Goal: Information Seeking & Learning: Learn about a topic

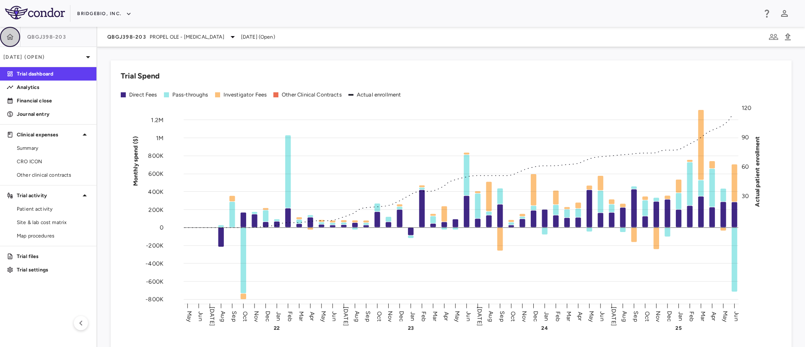
click at [6, 32] on button "button" at bounding box center [10, 37] width 20 height 20
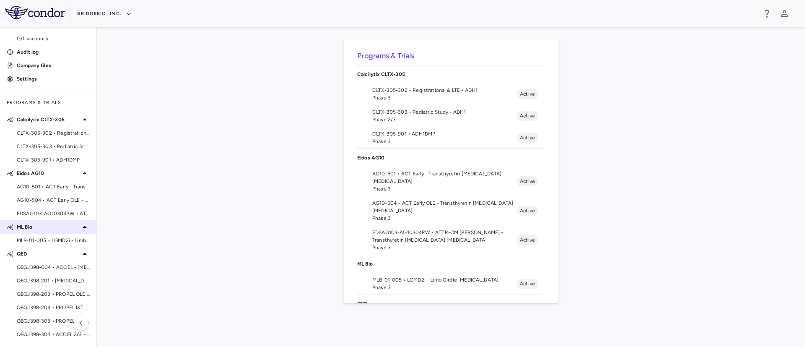
scroll to position [70, 0]
click at [45, 309] on span "QBGJ398-204 • PROPEL I&T - [MEDICAL_DATA]" at bounding box center [53, 307] width 73 height 8
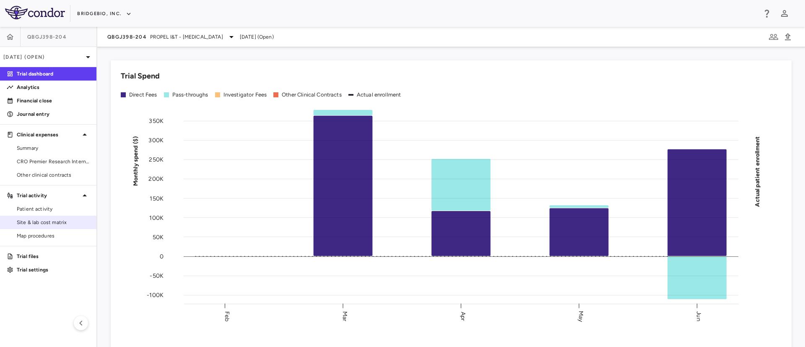
click at [42, 221] on span "Site & lab cost matrix" at bounding box center [53, 222] width 73 height 8
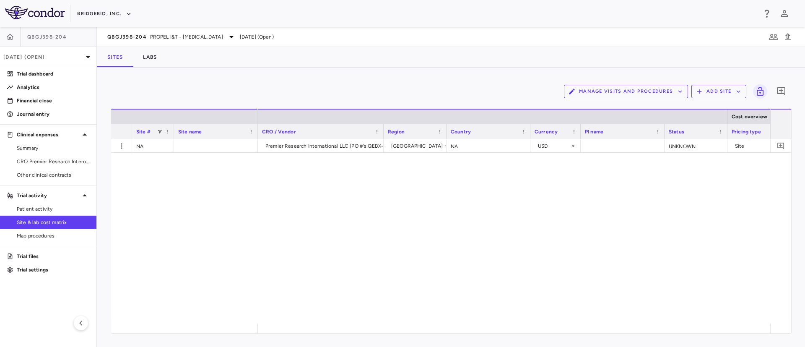
click at [562, 264] on div "Premier Research International LLC (PO #'s QEDX-018894) [GEOGRAPHIC_DATA] NA US…" at bounding box center [514, 231] width 512 height 184
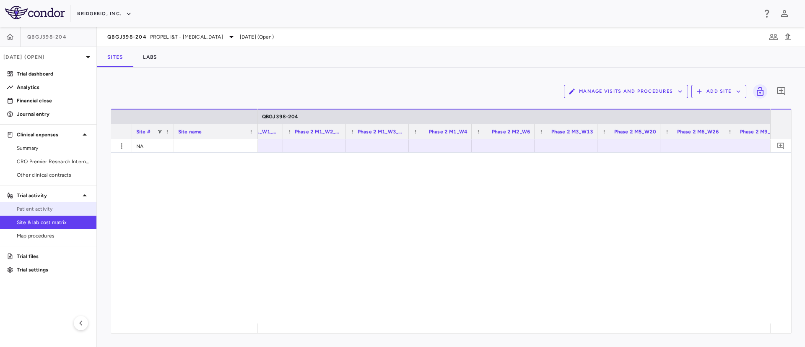
click at [40, 205] on span "Patient activity" at bounding box center [53, 209] width 73 height 8
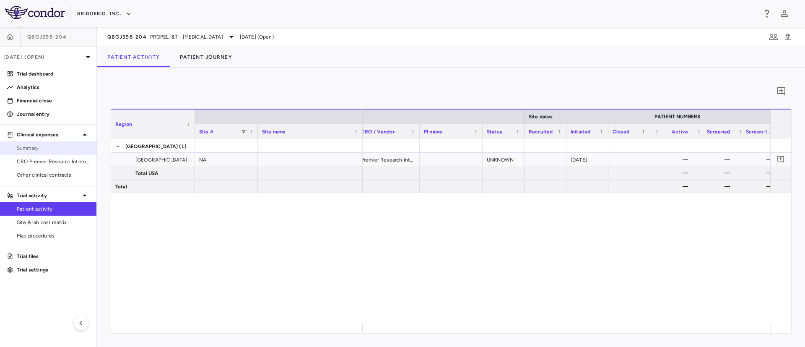
click at [26, 148] on span "Summary" at bounding box center [53, 148] width 73 height 8
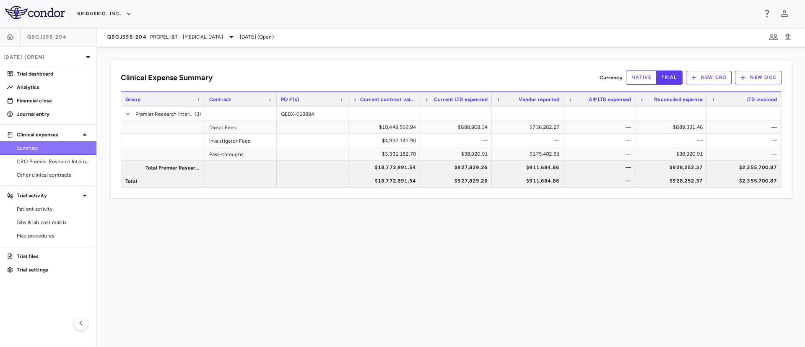
click at [37, 147] on span "Summary" at bounding box center [53, 148] width 73 height 8
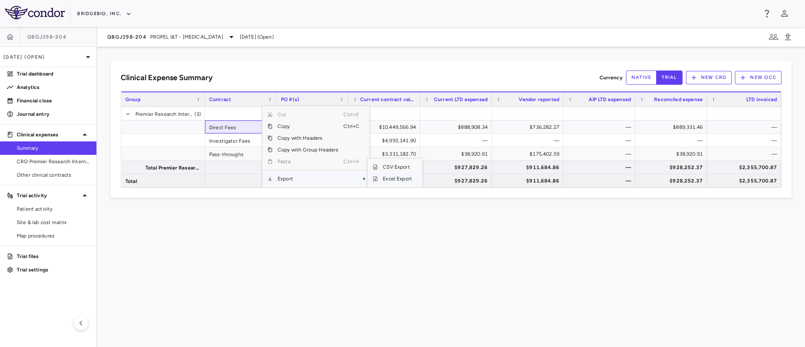
click at [379, 181] on span "Excel Export" at bounding box center [397, 179] width 39 height 12
click at [9, 35] on icon "button" at bounding box center [10, 37] width 7 height 6
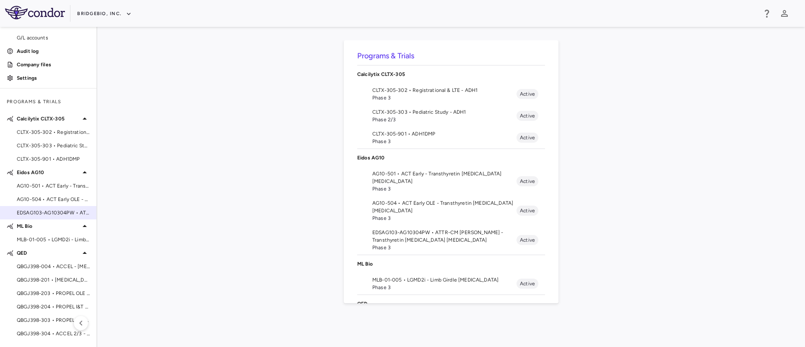
scroll to position [69, 0]
click at [39, 294] on span "QBGJ398-203 • PROPEL OLE - [MEDICAL_DATA]" at bounding box center [53, 294] width 73 height 8
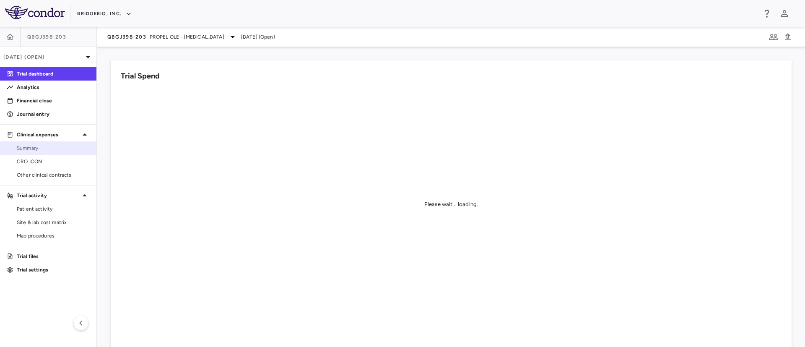
click at [25, 149] on span "Summary" at bounding box center [53, 148] width 73 height 8
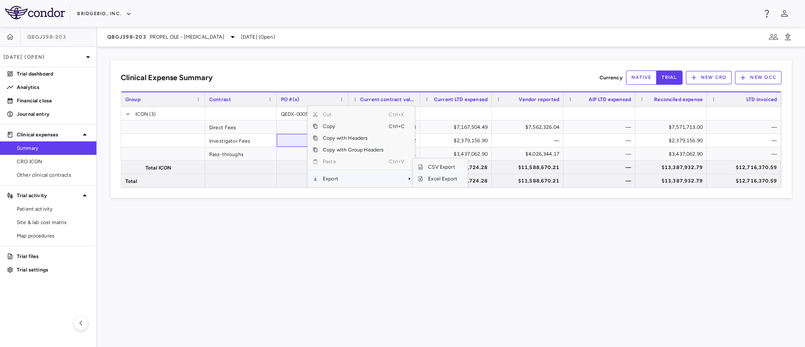
click at [443, 179] on span "Excel Export" at bounding box center [442, 179] width 39 height 12
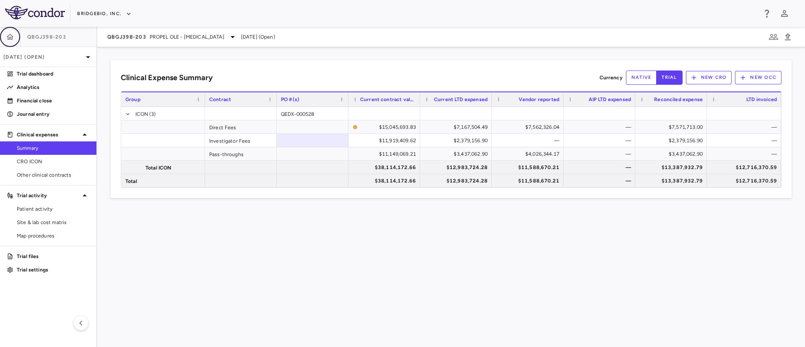
click at [13, 39] on icon "button" at bounding box center [10, 37] width 8 height 8
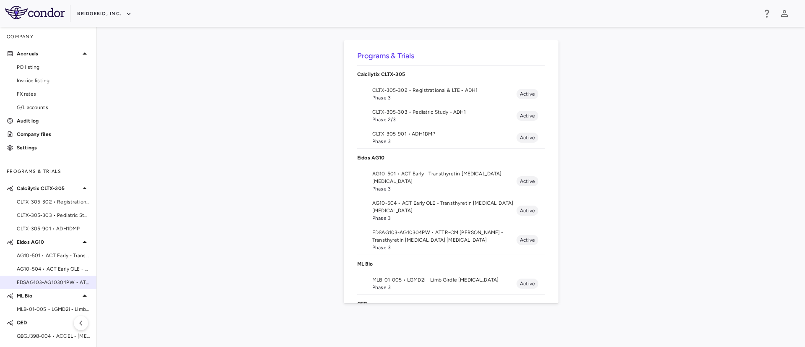
scroll to position [70, 0]
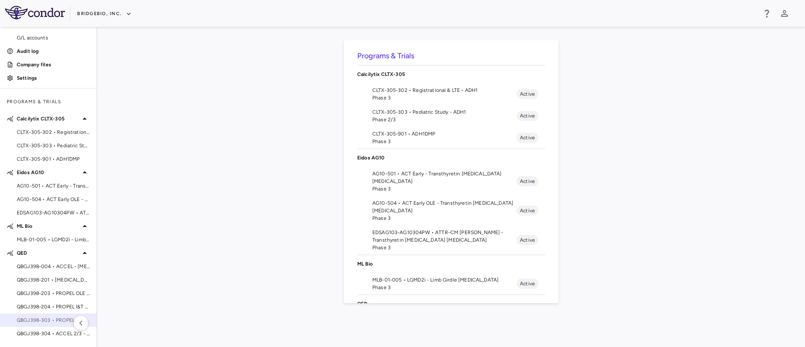
click at [45, 320] on span "QBGJ398-303 • PROPEL 3 - [MEDICAL_DATA]" at bounding box center [53, 320] width 73 height 8
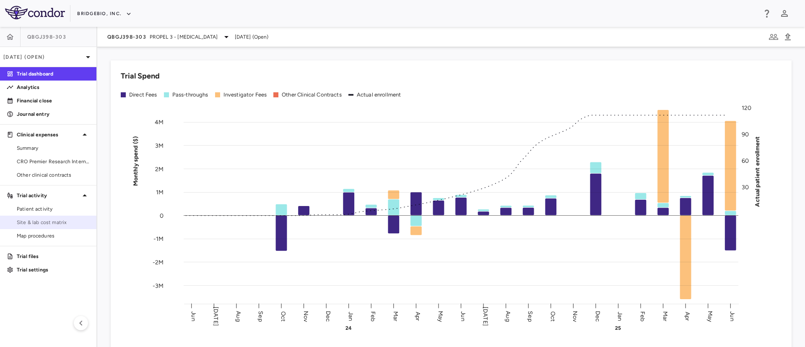
click at [28, 228] on link "Site & lab cost matrix" at bounding box center [48, 222] width 96 height 13
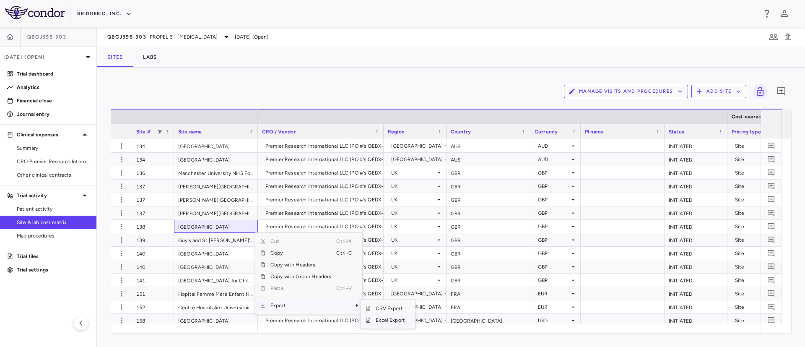
click at [384, 319] on span "Excel Export" at bounding box center [390, 320] width 39 height 12
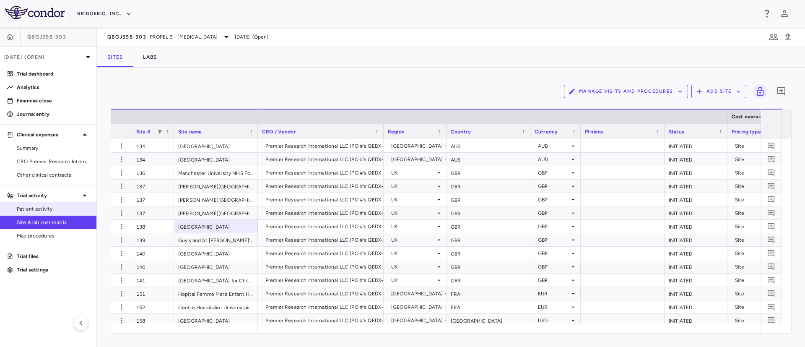
click at [29, 204] on link "Patient activity" at bounding box center [48, 208] width 96 height 13
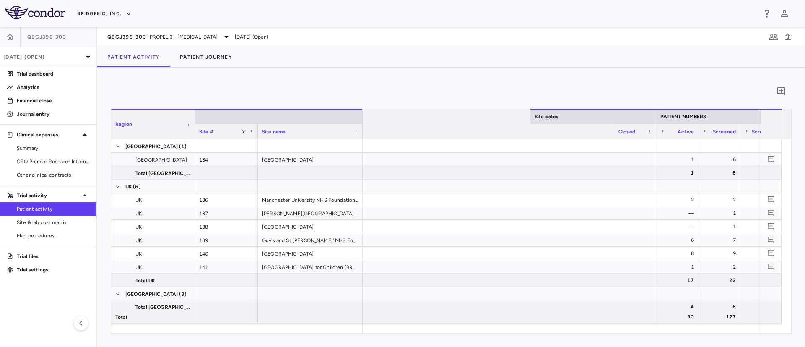
scroll to position [0, 1027]
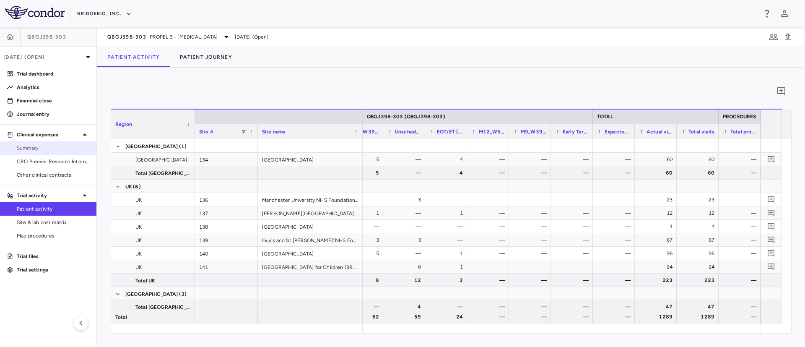
click at [26, 151] on span "Summary" at bounding box center [53, 148] width 73 height 8
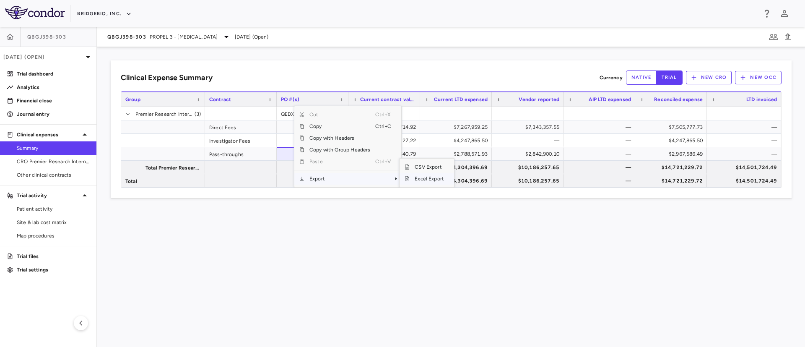
click at [436, 178] on span "Excel Export" at bounding box center [429, 179] width 39 height 12
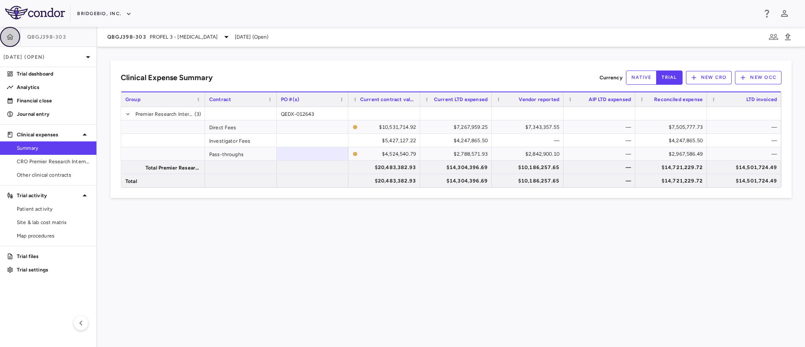
click at [13, 35] on icon "button" at bounding box center [10, 37] width 8 height 8
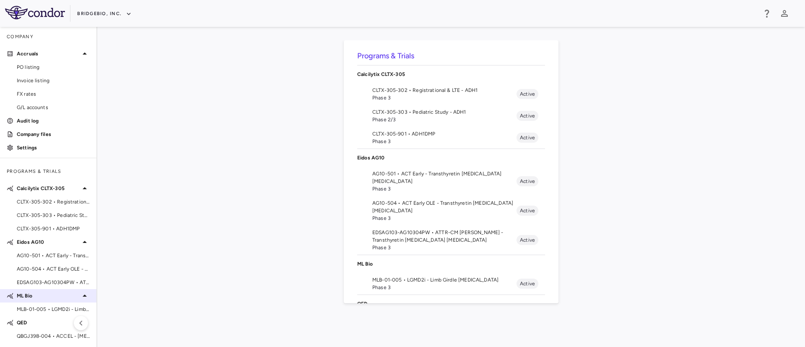
scroll to position [70, 0]
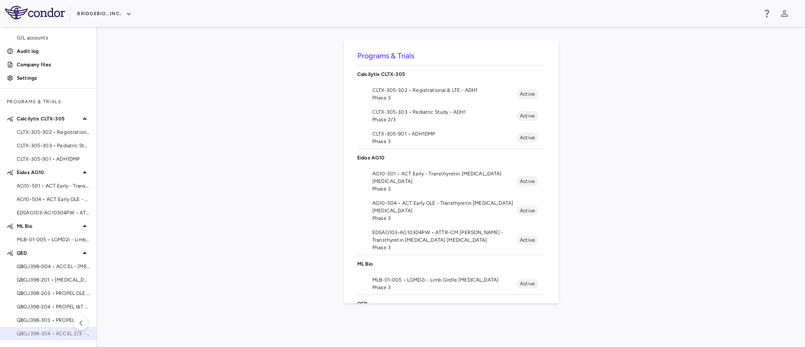
click at [47, 334] on span "QBGJ398-304 • ACCEL 2/3 - [MEDICAL_DATA]" at bounding box center [53, 333] width 73 height 8
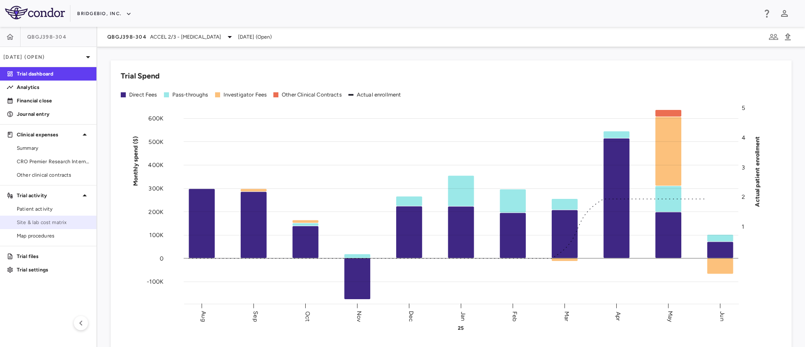
click at [46, 222] on span "Site & lab cost matrix" at bounding box center [53, 222] width 73 height 8
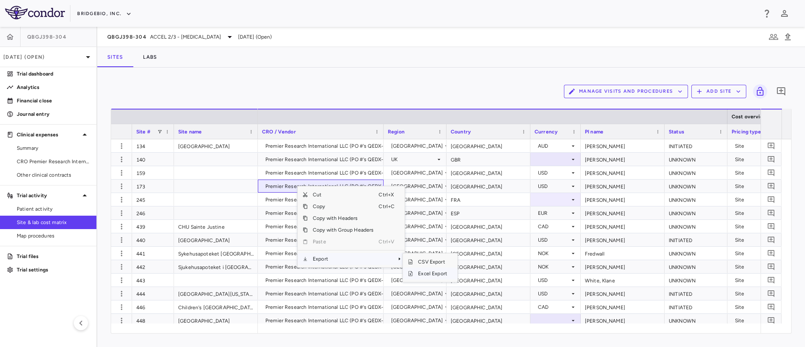
click at [428, 273] on span "Excel Export" at bounding box center [432, 273] width 39 height 12
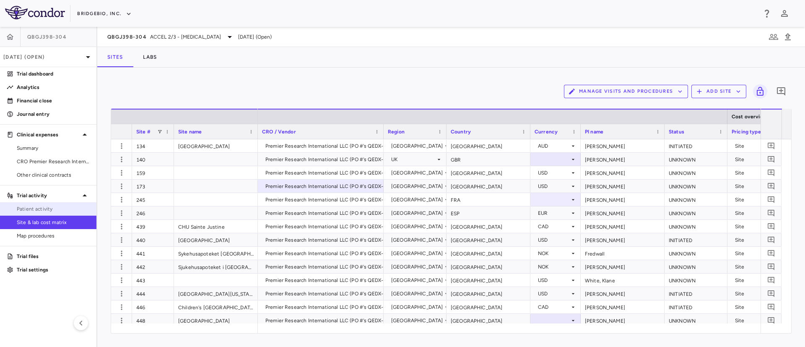
click at [30, 211] on span "Patient activity" at bounding box center [53, 209] width 73 height 8
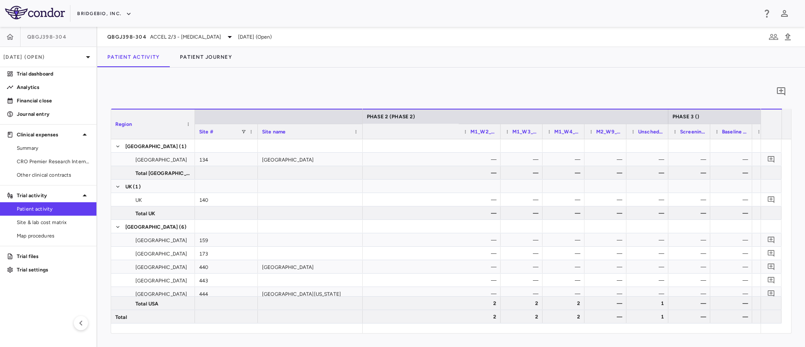
scroll to position [0, 894]
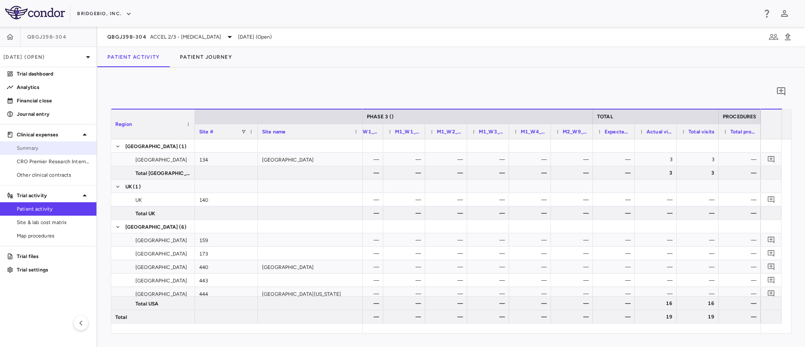
click at [30, 150] on span "Summary" at bounding box center [53, 148] width 73 height 8
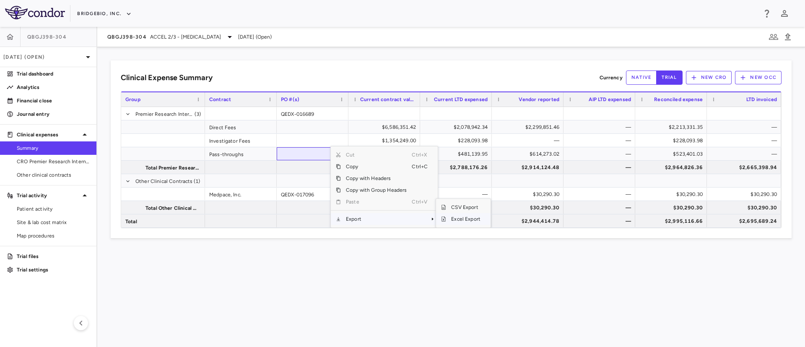
click at [457, 219] on span "Excel Export" at bounding box center [465, 219] width 39 height 12
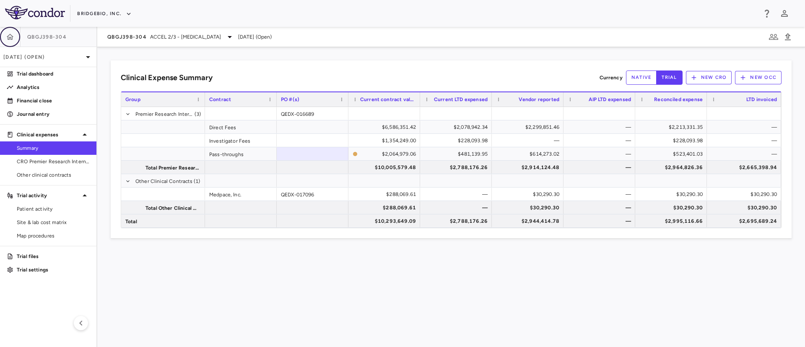
click at [5, 38] on button "button" at bounding box center [10, 37] width 20 height 20
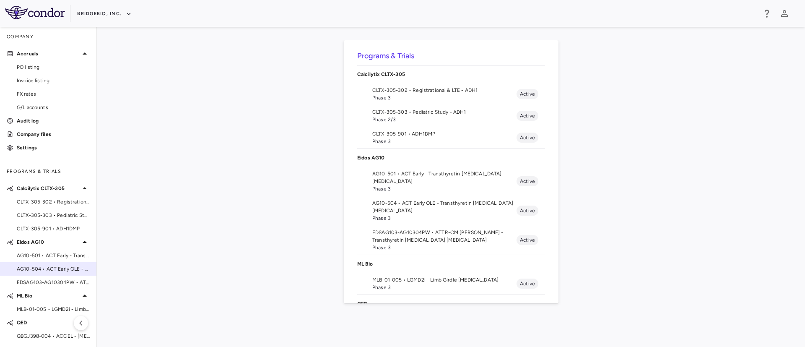
scroll to position [65, 0]
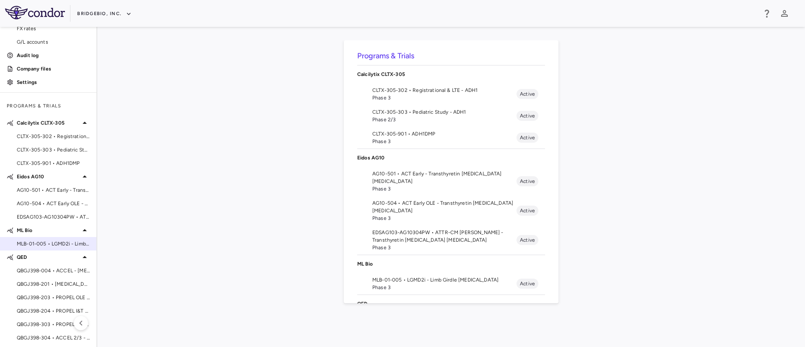
click at [39, 244] on span "MLB-01-005 • LGMD2i - Limb Girdle [MEDICAL_DATA]" at bounding box center [53, 244] width 73 height 8
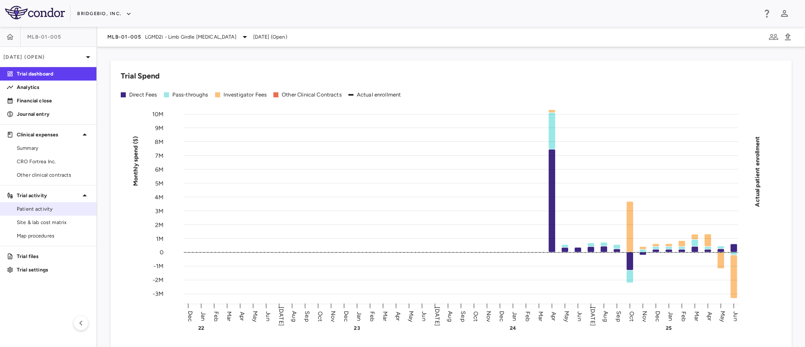
click at [43, 211] on span "Patient activity" at bounding box center [53, 209] width 73 height 8
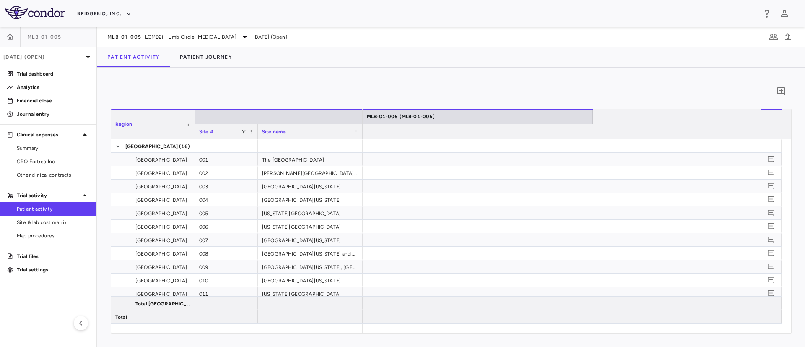
scroll to position [0, 2075]
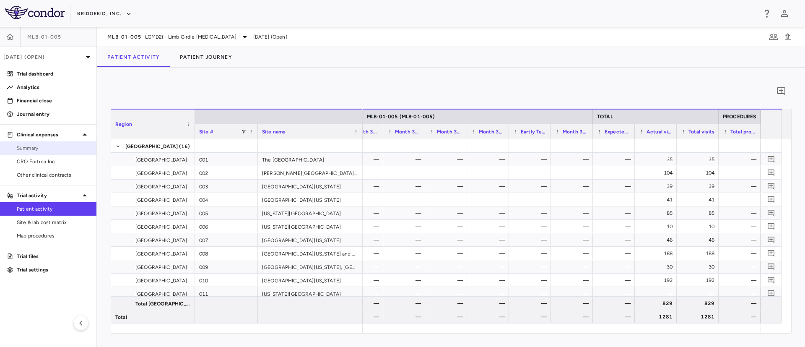
click at [23, 151] on span "Summary" at bounding box center [53, 148] width 73 height 8
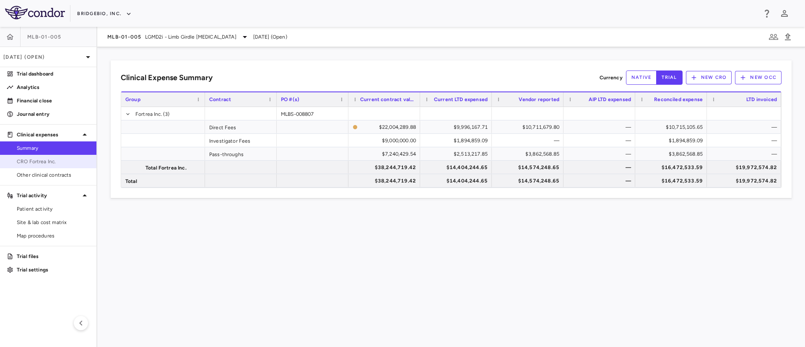
click at [33, 163] on span "CRO Fortrea Inc." at bounding box center [53, 162] width 73 height 8
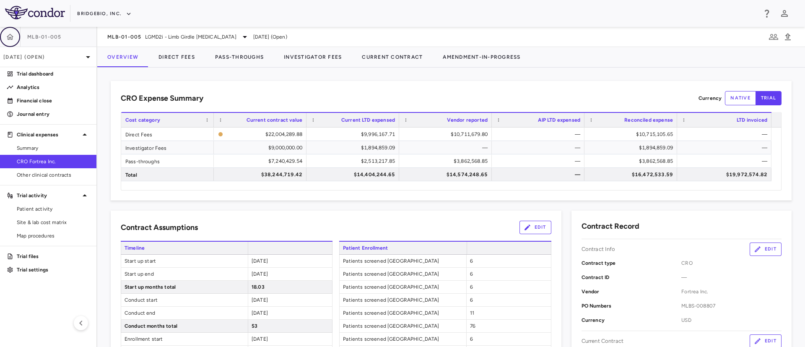
click at [9, 36] on icon "button" at bounding box center [10, 37] width 8 height 8
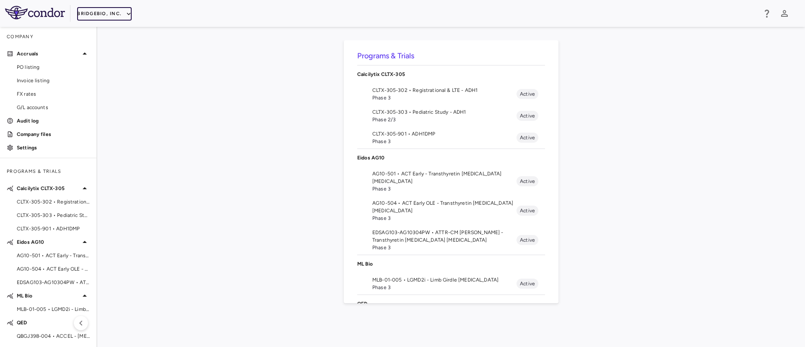
click at [122, 10] on button "BridgeBio, Inc." at bounding box center [104, 13] width 54 height 13
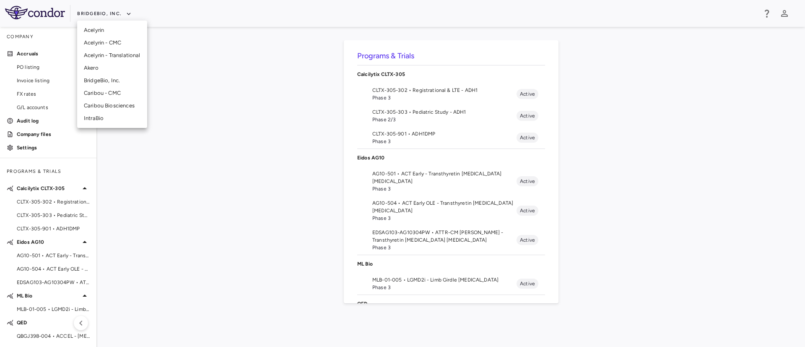
click at [96, 119] on li "IntraBio" at bounding box center [112, 118] width 70 height 13
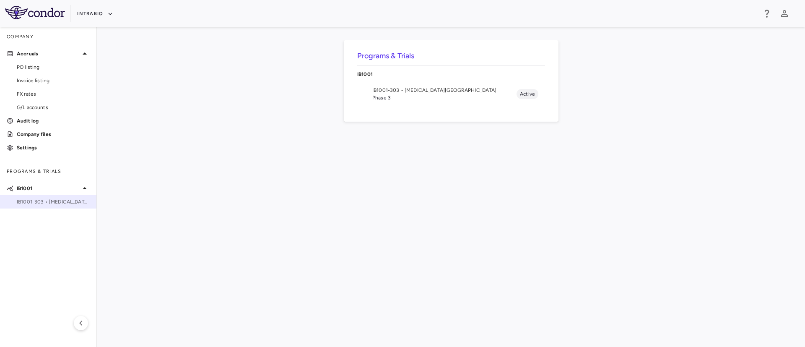
click at [45, 203] on span "IB1001-303 • [MEDICAL_DATA][GEOGRAPHIC_DATA]" at bounding box center [53, 202] width 73 height 8
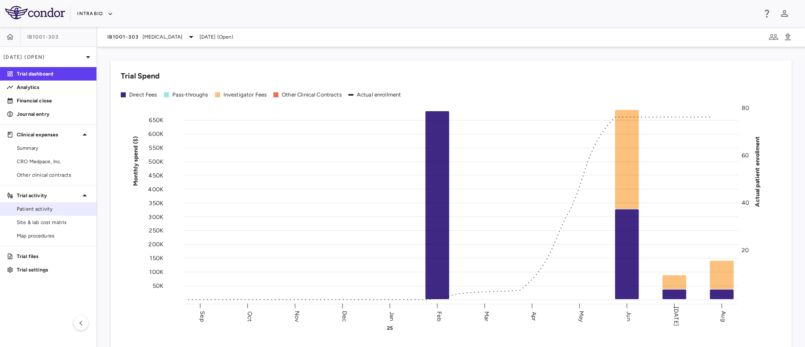
click at [36, 206] on span "Patient activity" at bounding box center [53, 209] width 73 height 8
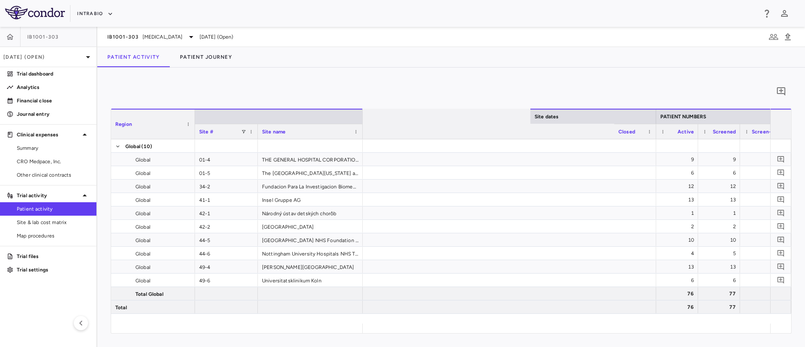
scroll to position [0, 976]
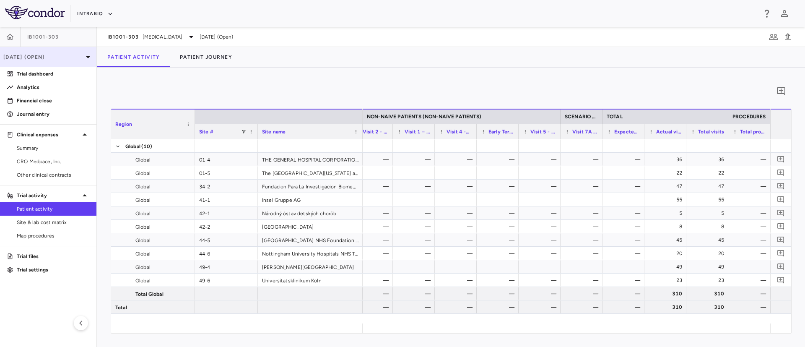
click at [36, 57] on p "[DATE] (Open)" at bounding box center [43, 57] width 80 height 8
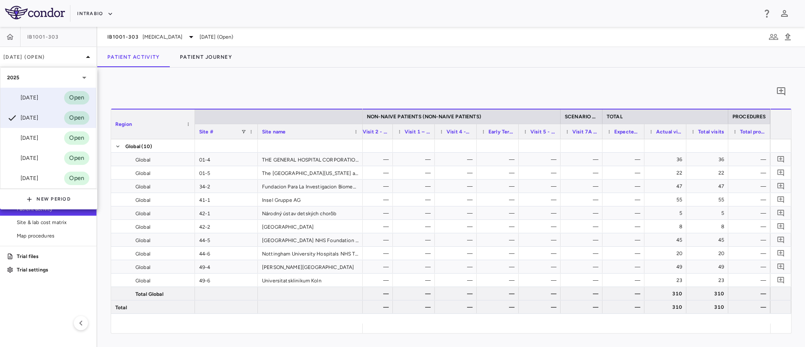
click at [29, 96] on div "[DATE]" at bounding box center [22, 98] width 31 height 10
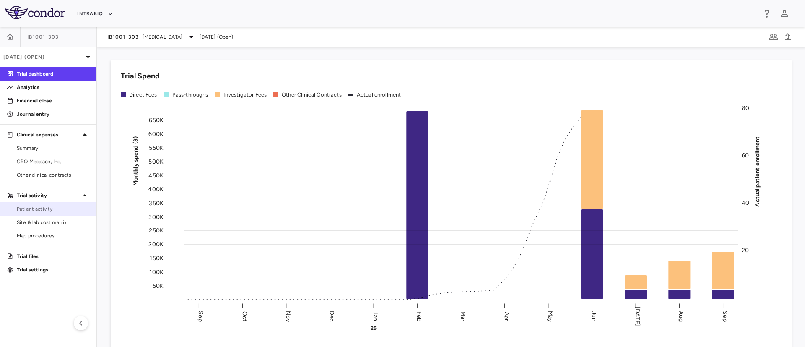
click at [36, 210] on span "Patient activity" at bounding box center [53, 209] width 73 height 8
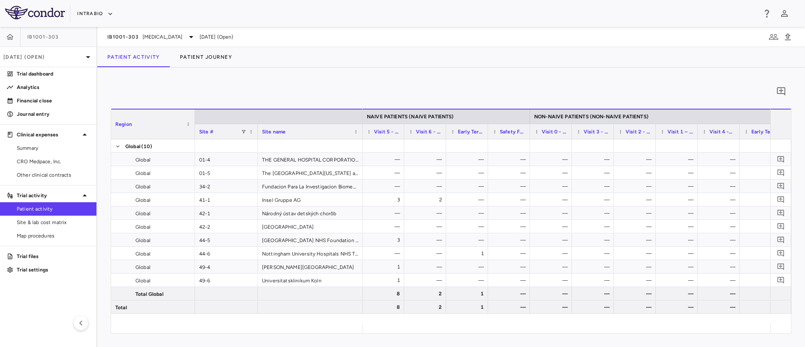
scroll to position [0, 976]
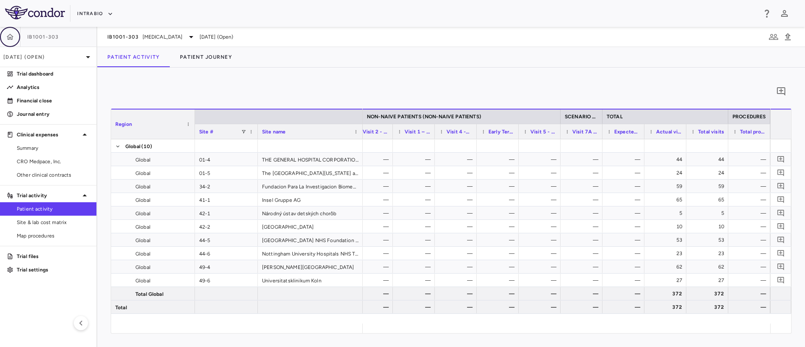
click at [8, 41] on button "button" at bounding box center [10, 37] width 20 height 20
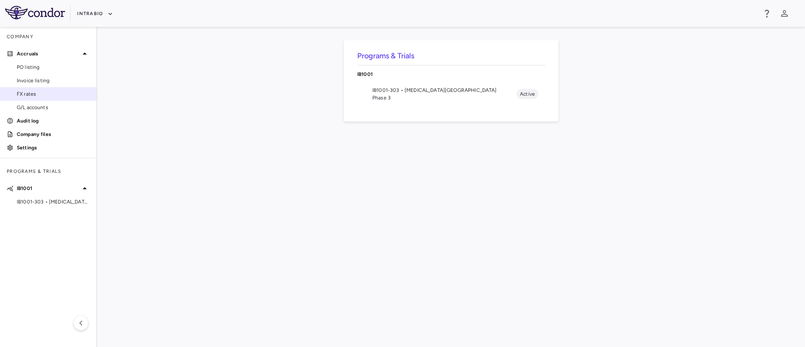
click at [25, 93] on span "FX rates" at bounding box center [53, 94] width 73 height 8
